Goal: Navigation & Orientation: Find specific page/section

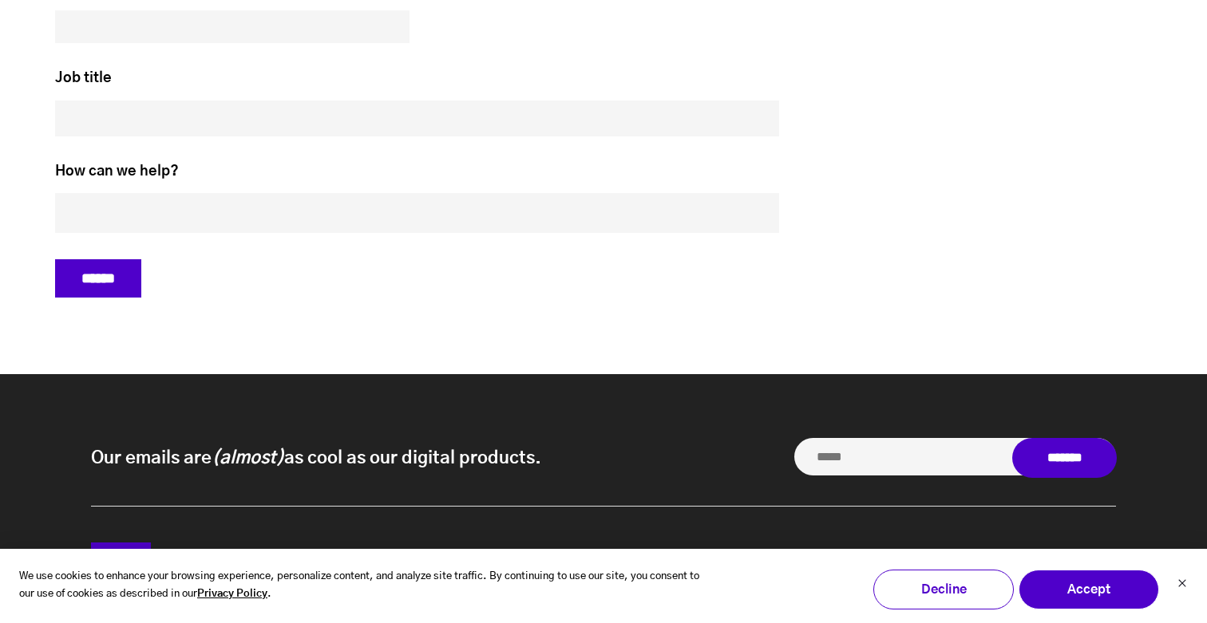
scroll to position [7427, 0]
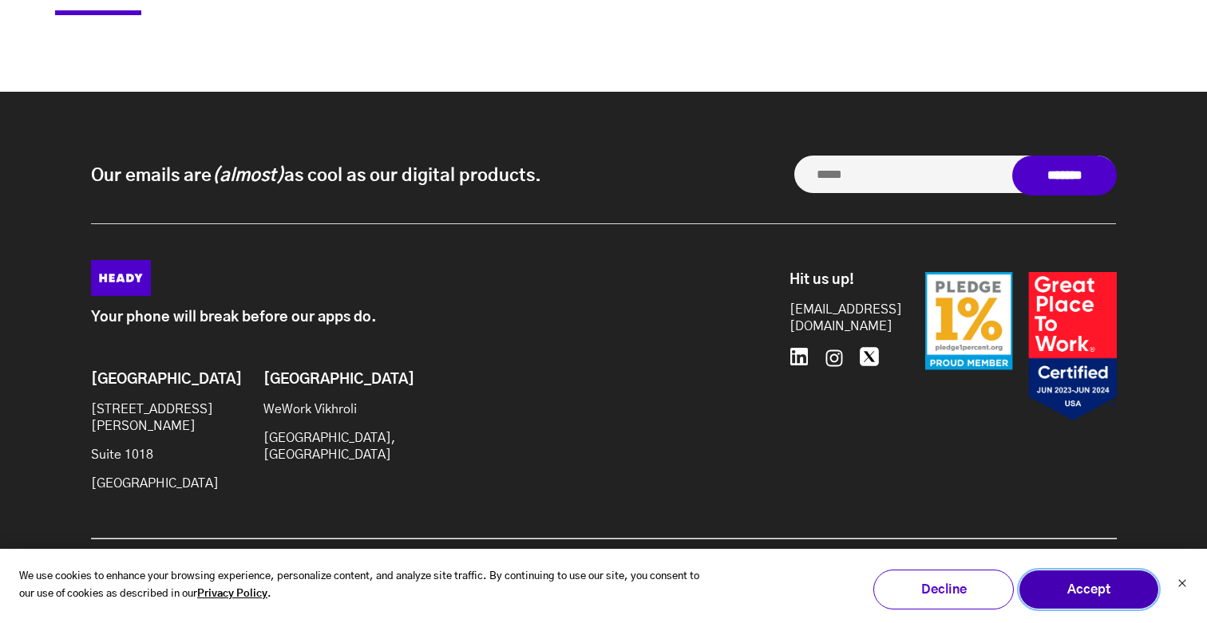
click at [1117, 598] on button "Accept" at bounding box center [1088, 590] width 140 height 40
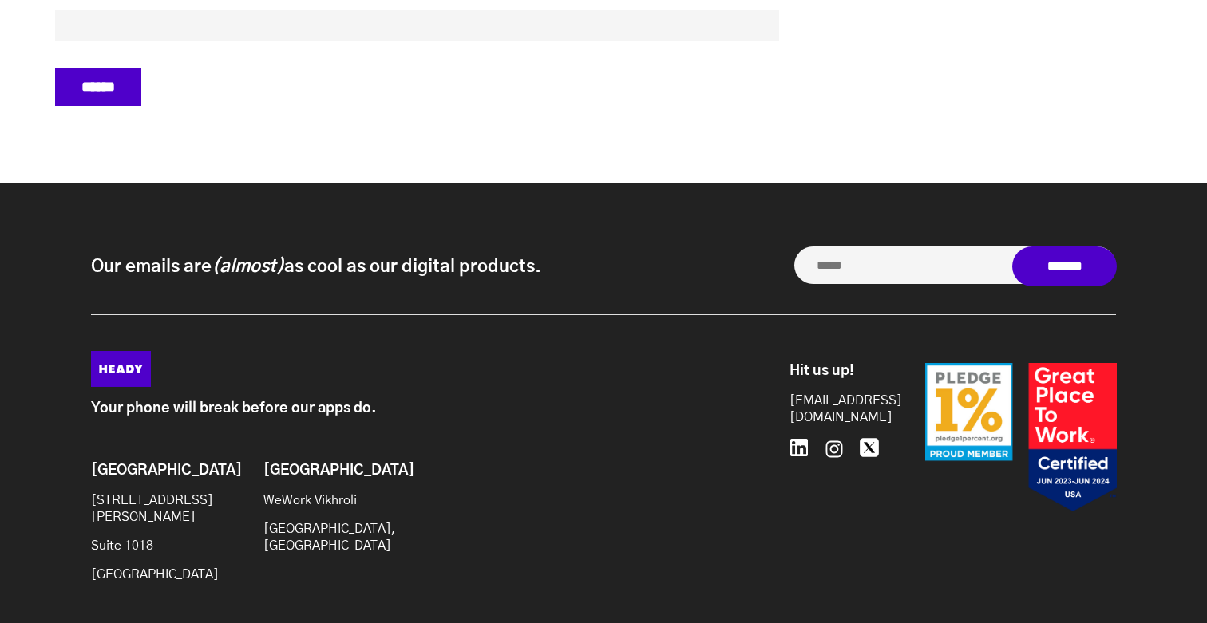
scroll to position [7333, 0]
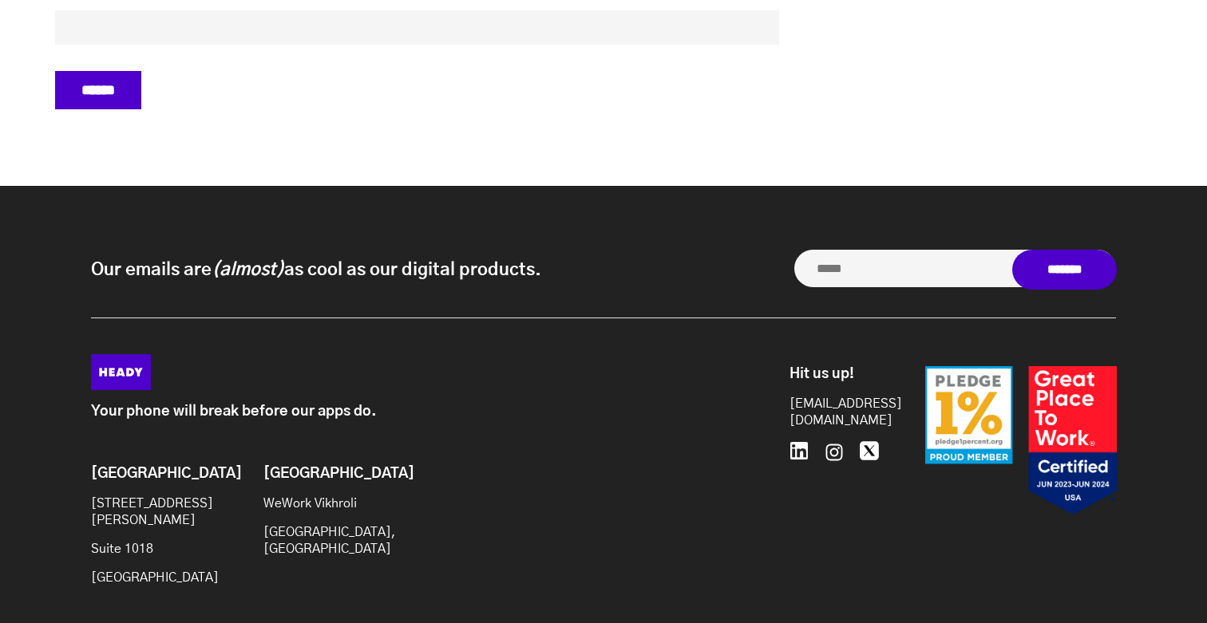
click at [121, 382] on img at bounding box center [121, 372] width 60 height 36
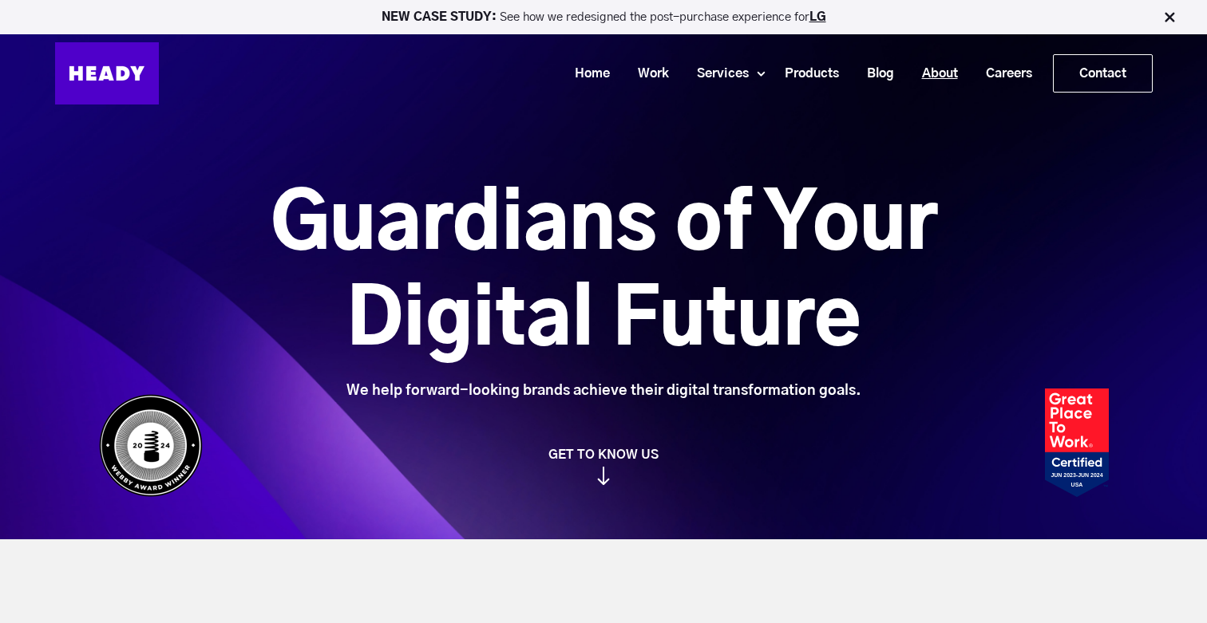
click at [935, 72] on link "About" at bounding box center [934, 74] width 64 height 30
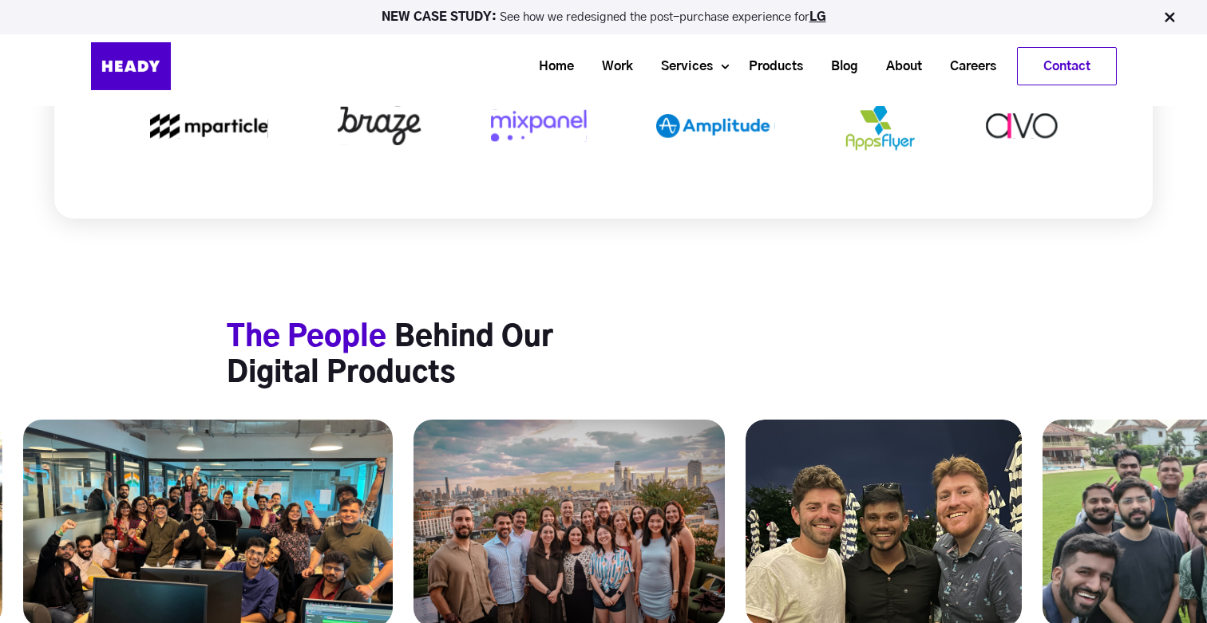
scroll to position [5941, 0]
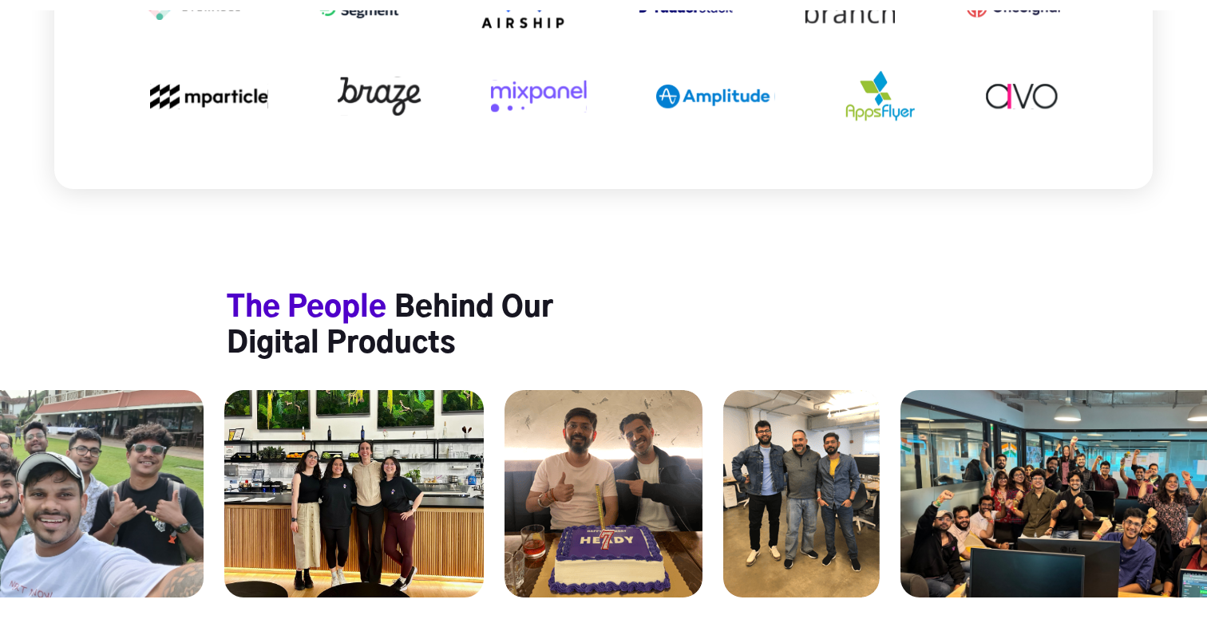
drag, startPoint x: 977, startPoint y: 392, endPoint x: 605, endPoint y: 405, distance: 372.1
drag, startPoint x: 978, startPoint y: 446, endPoint x: 697, endPoint y: 431, distance: 282.1
drag, startPoint x: 1176, startPoint y: 420, endPoint x: 859, endPoint y: 421, distance: 317.6
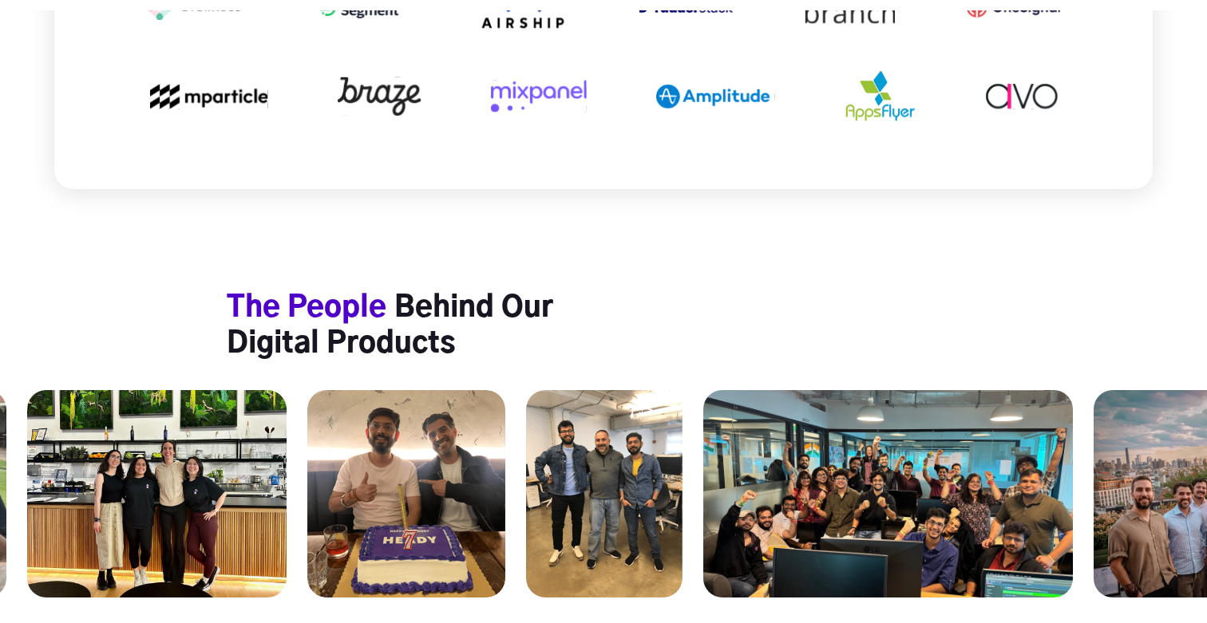
click at [933, 441] on img at bounding box center [888, 494] width 370 height 208
drag, startPoint x: 1007, startPoint y: 453, endPoint x: 737, endPoint y: 453, distance: 270.5
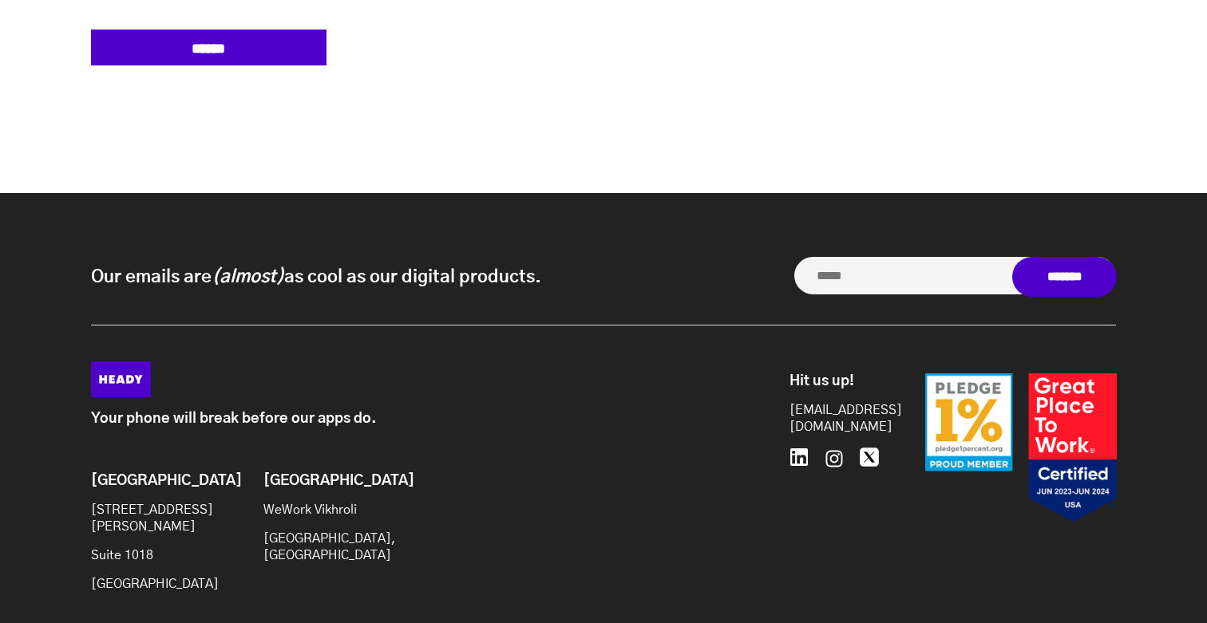
scroll to position [7596, 0]
